Goal: Information Seeking & Learning: Understand process/instructions

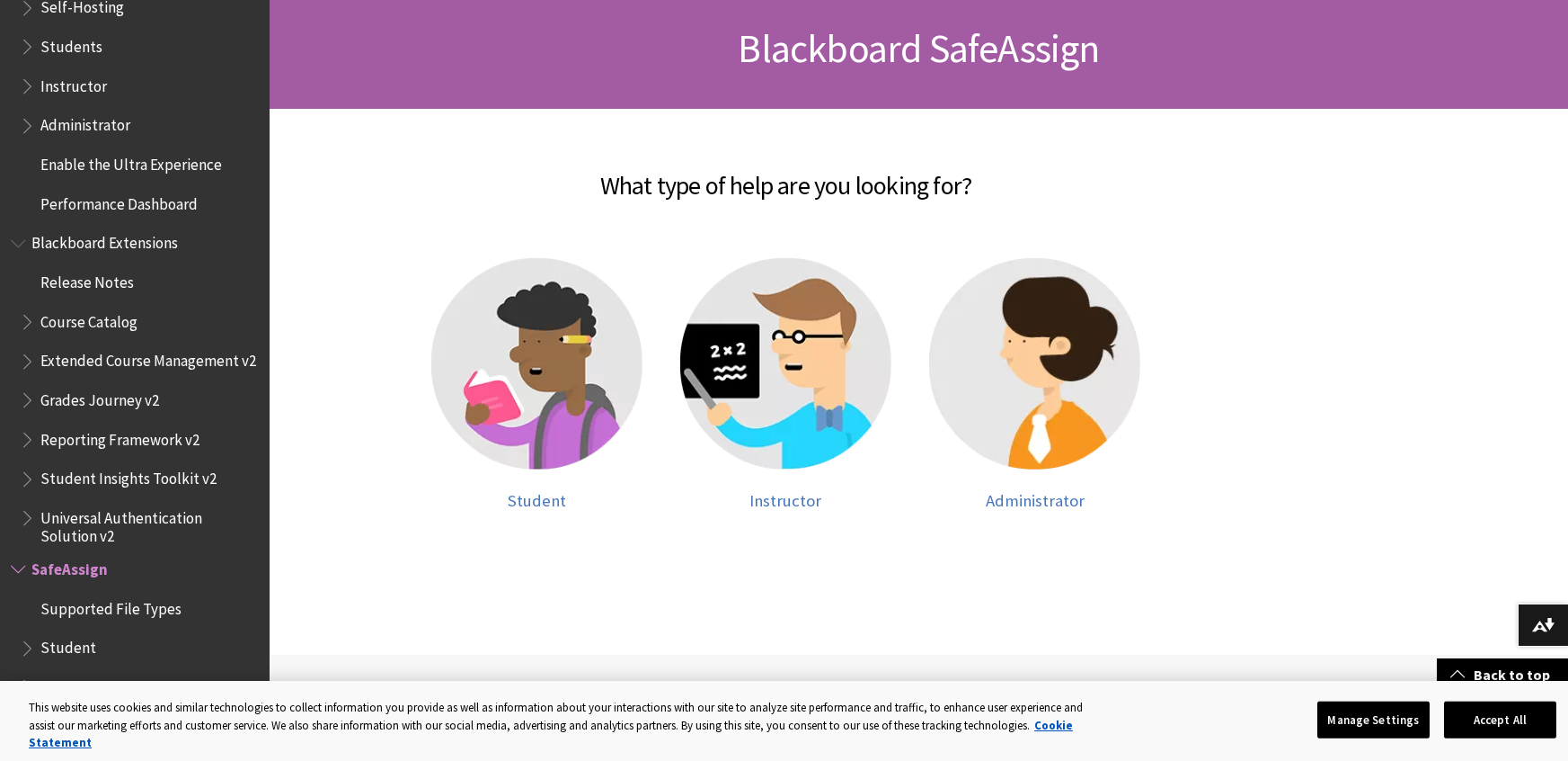
scroll to position [268, 0]
click at [506, 421] on img at bounding box center [537, 362] width 211 height 211
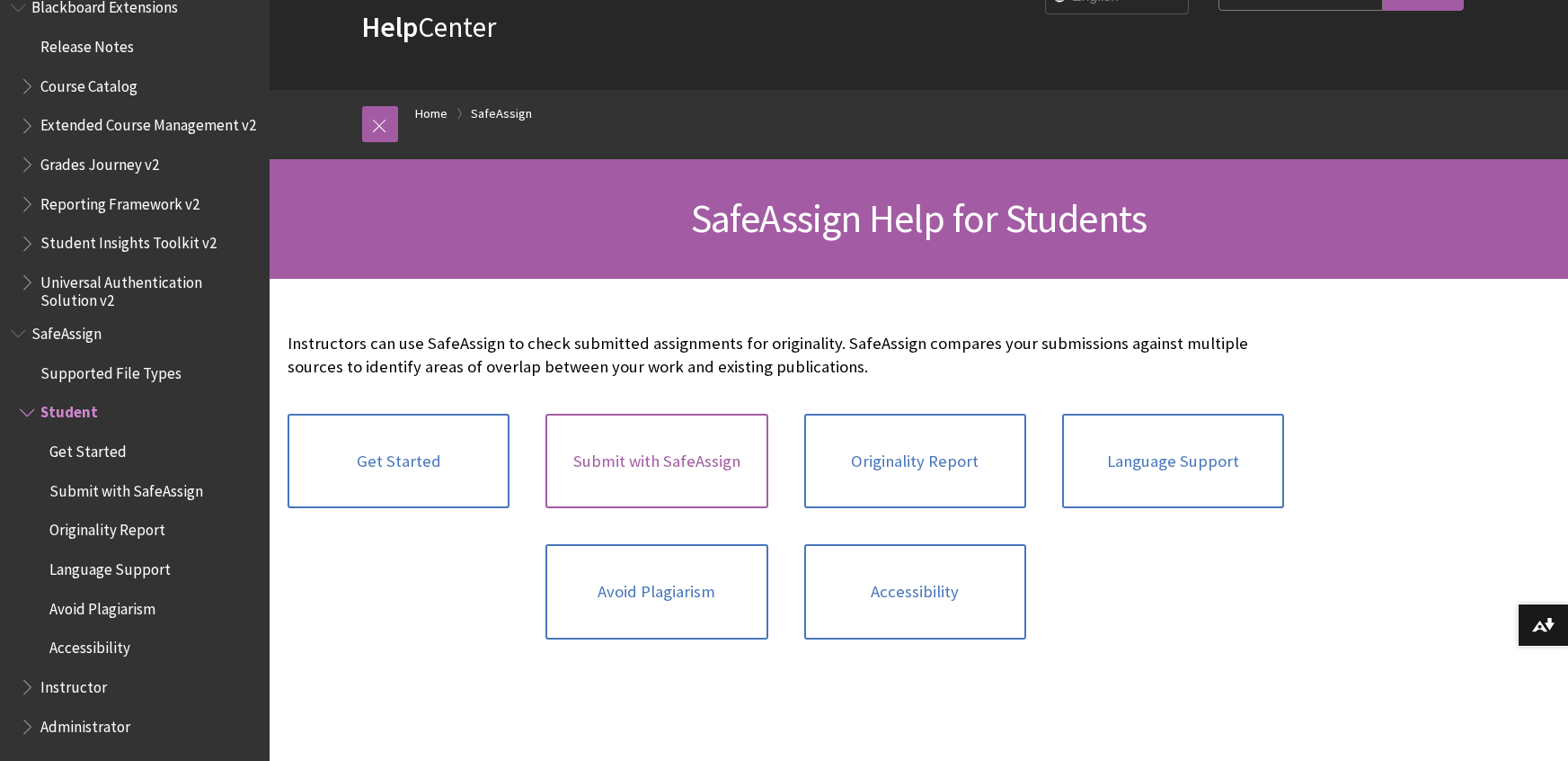
click at [635, 455] on link "Submit with SafeAssign" at bounding box center [656, 462] width 222 height 96
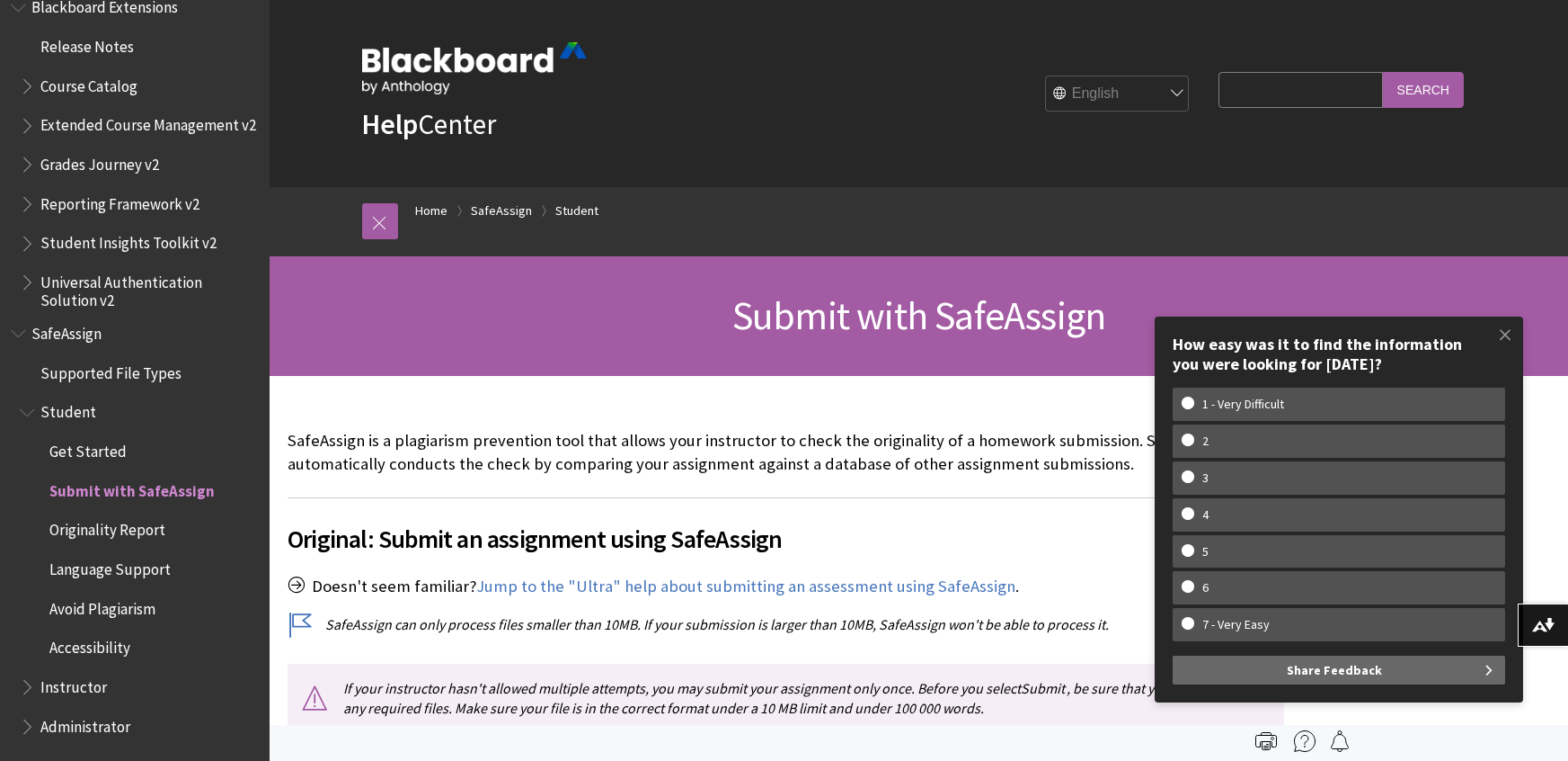
click at [157, 487] on span "Submit with SafeAssign" at bounding box center [132, 487] width 165 height 24
click at [95, 454] on span "Get Started" at bounding box center [88, 448] width 77 height 24
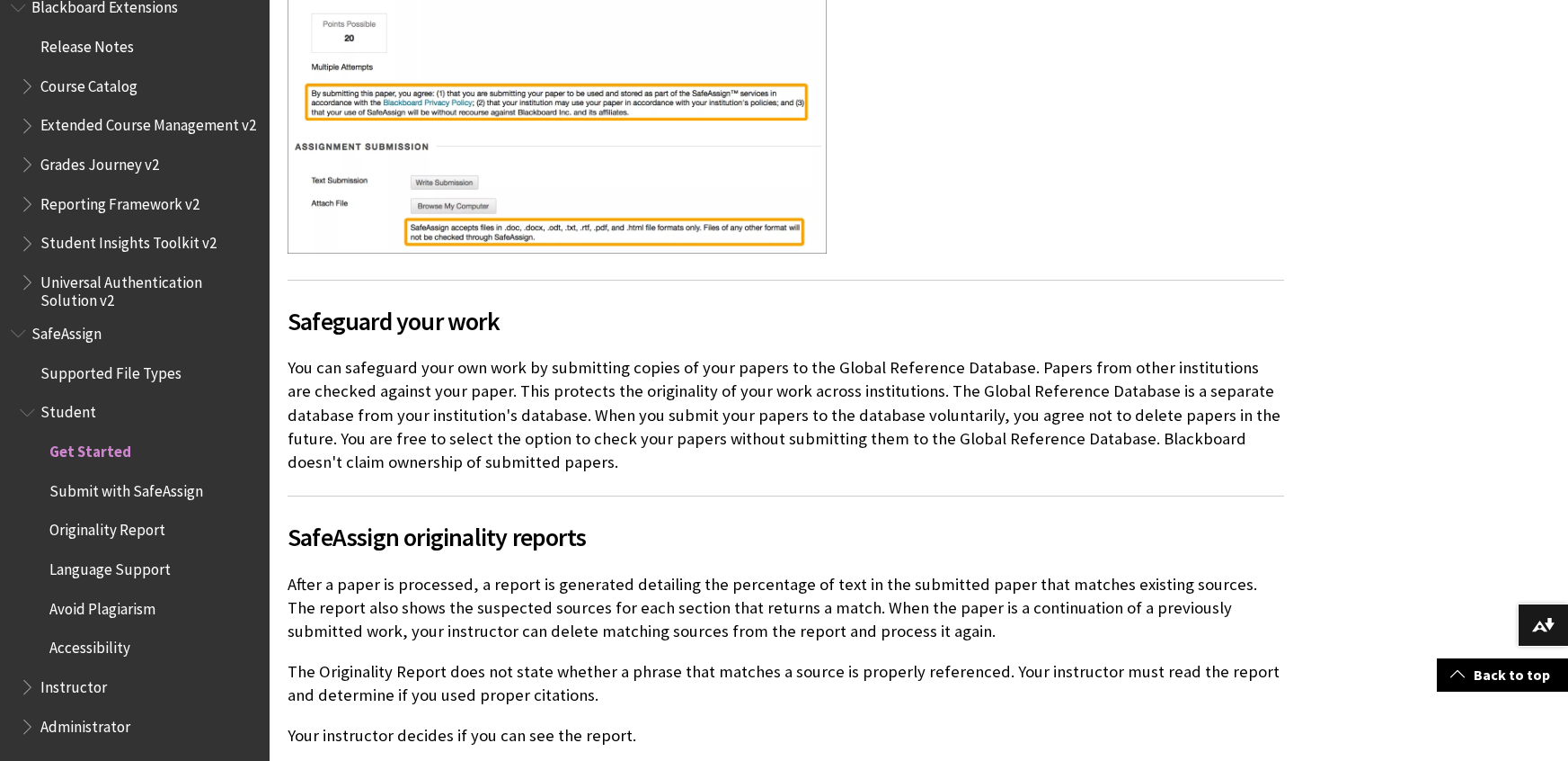
scroll to position [815, 0]
